Goal: Transaction & Acquisition: Purchase product/service

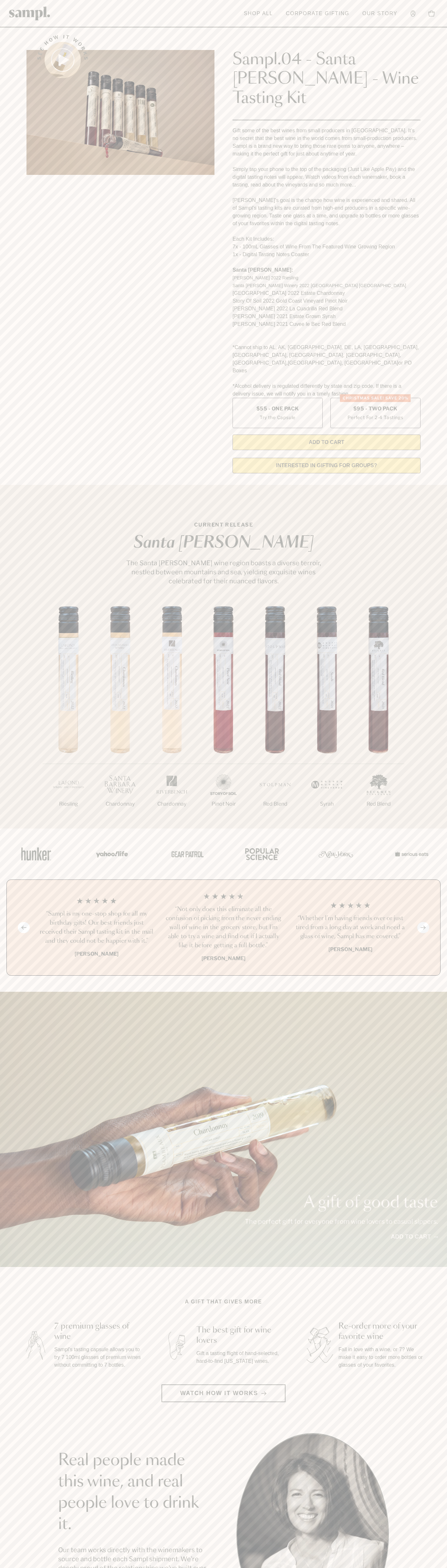
click at [111, 5] on header "Toggle navigation menu Shop All Corporate Gifting Our Story Account Story Shop …" at bounding box center [224, 13] width 447 height 27
click at [443, 164] on section "See how it works Sampl.04 - Santa Barbara - Wine Tasting Kit Gift some of the b…" at bounding box center [224, 252] width 447 height 453
click at [414, 1567] on html "Skip to main content Toggle navigation menu Shop All Corporate Gifting Our Stor…" at bounding box center [224, 1304] width 447 height 2608
click at [2, 914] on div "Previous slide Next slide “Not only does this eliminate all the confusion of pi…" at bounding box center [224, 928] width 447 height 96
